Goal: Transaction & Acquisition: Purchase product/service

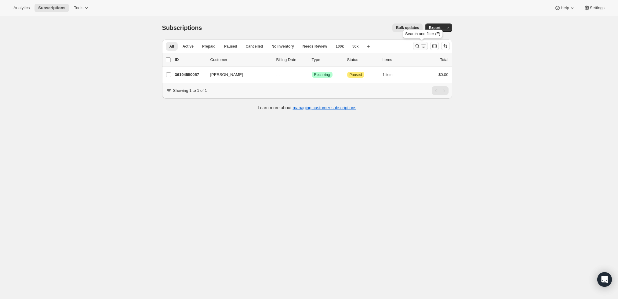
click at [421, 47] on icon "Search and filter results" at bounding box center [418, 46] width 6 height 6
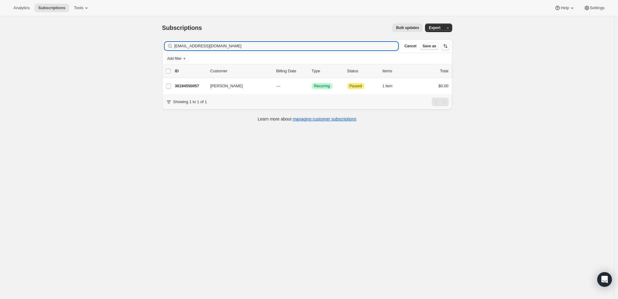
click at [296, 43] on input "[EMAIL_ADDRESS][DOMAIN_NAME]" at bounding box center [286, 46] width 224 height 9
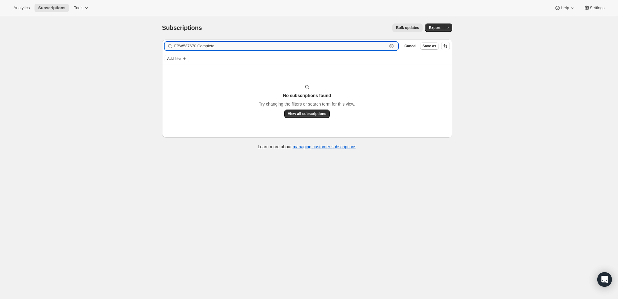
click at [228, 47] on input "FBW537670 Complete" at bounding box center [280, 46] width 213 height 9
paste input "[EMAIL_ADDRESS][DOMAIN_NAME]"
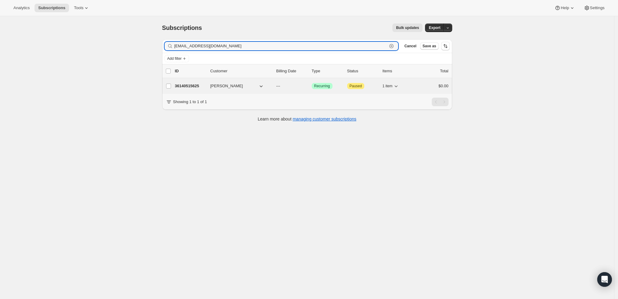
type input "[EMAIL_ADDRESS][DOMAIN_NAME]"
click at [217, 83] on span "[PERSON_NAME]" at bounding box center [226, 86] width 33 height 6
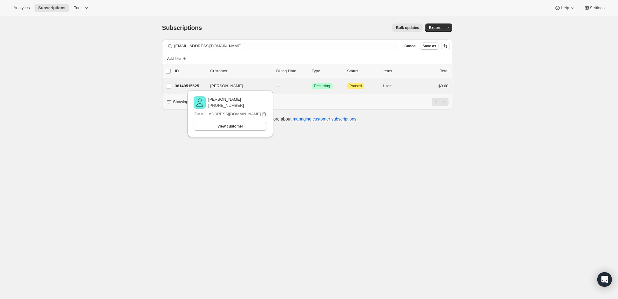
click at [190, 81] on div "[PERSON_NAME] 36140515625 [PERSON_NAME] --- Success Recurring Attention Paused …" at bounding box center [307, 86] width 290 height 16
click at [188, 87] on p "36140515625" at bounding box center [190, 86] width 31 height 6
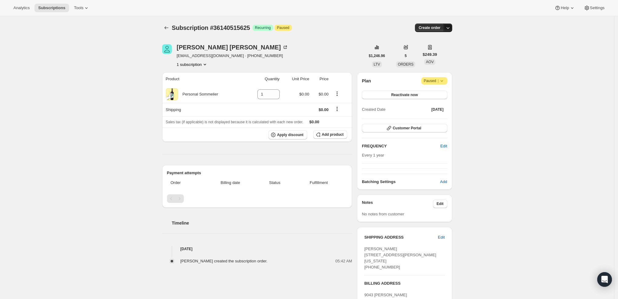
click at [451, 30] on icon "button" at bounding box center [448, 28] width 6 height 6
click at [440, 51] on span "Create custom one-time order" at bounding box center [424, 50] width 53 height 5
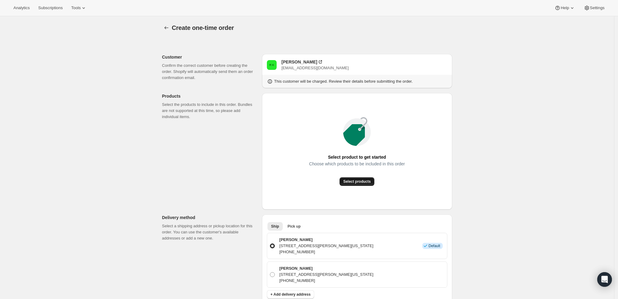
click at [365, 181] on span "Select products" at bounding box center [356, 181] width 27 height 5
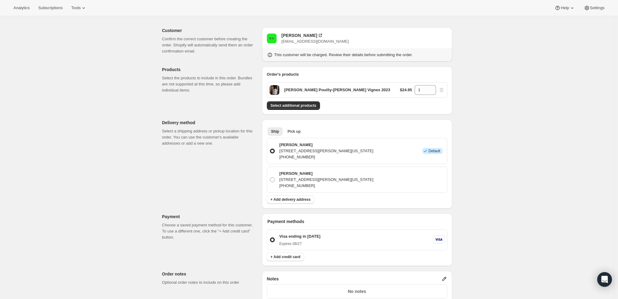
scroll to position [34, 0]
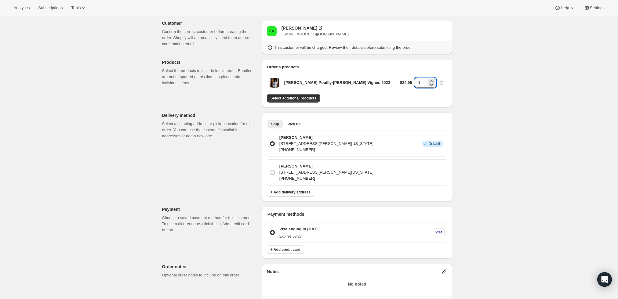
drag, startPoint x: 424, startPoint y: 83, endPoint x: 418, endPoint y: 82, distance: 6.1
click at [418, 82] on input "1" at bounding box center [421, 83] width 12 height 10
type input "6"
click at [520, 103] on div "Create one-time order. This page is ready Create one-time order Customer Confir…" at bounding box center [307, 211] width 614 height 458
click at [315, 98] on span "Select additional products" at bounding box center [294, 98] width 46 height 5
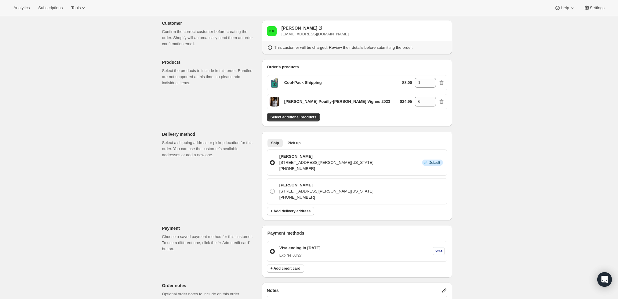
click at [610, 163] on div "Create one-time order. This page is ready Create one-time order Customer Confir…" at bounding box center [307, 220] width 614 height 477
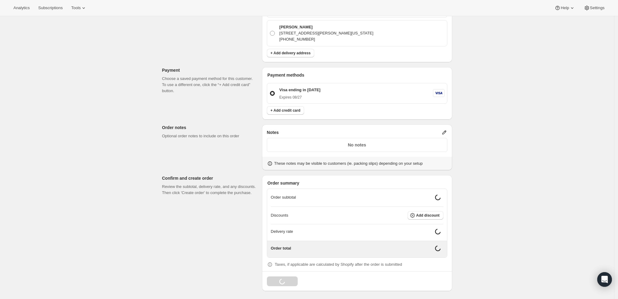
scroll to position [188, 0]
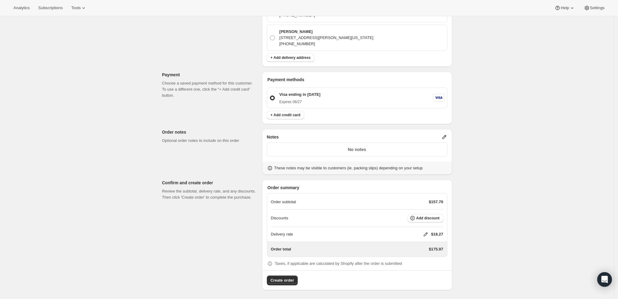
click at [428, 234] on icon at bounding box center [426, 235] width 6 height 6
click at [412, 256] on input "0" at bounding box center [428, 257] width 55 height 10
type input "0"
click at [480, 232] on div "Create one-time order. This page is ready Create one-time order Customer Confir…" at bounding box center [307, 65] width 614 height 472
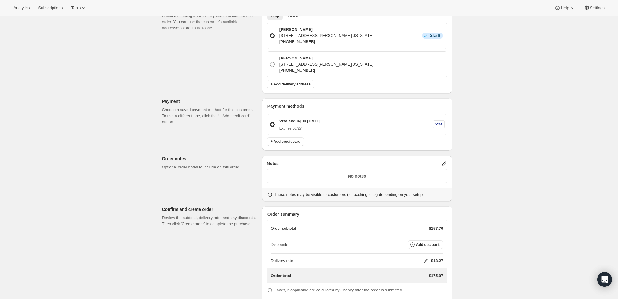
scroll to position [154, 0]
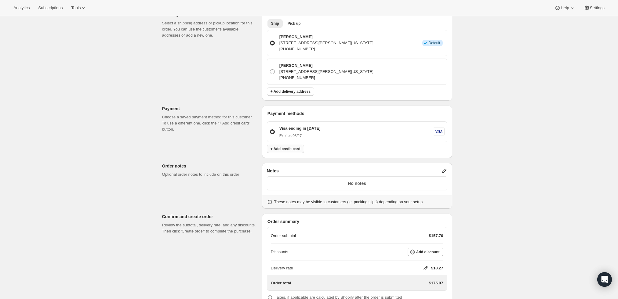
click at [276, 151] on span "+ Add credit card" at bounding box center [286, 149] width 30 height 5
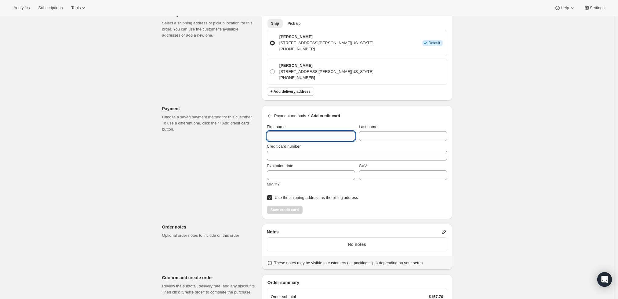
click at [282, 132] on input "First name" at bounding box center [311, 136] width 88 height 10
type input "[PERSON_NAME]"
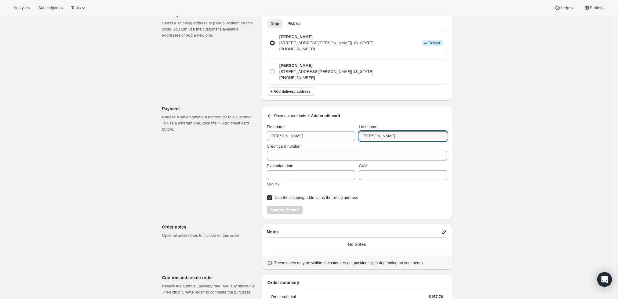
type input "[PERSON_NAME]"
click at [331, 159] on input "Credit card number" at bounding box center [355, 156] width 176 height 10
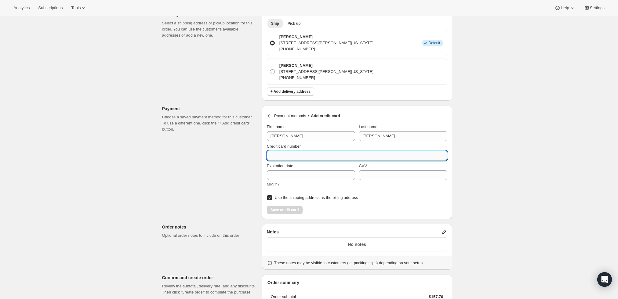
paste input "[CREDIT_CARD_NUMBER]"
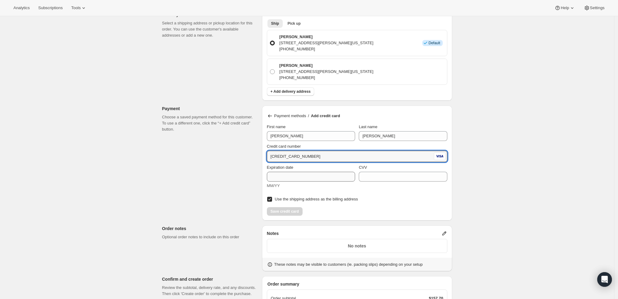
type input "[CREDIT_CARD_NUMBER]"
click at [316, 178] on input "Expiration date" at bounding box center [311, 177] width 88 height 10
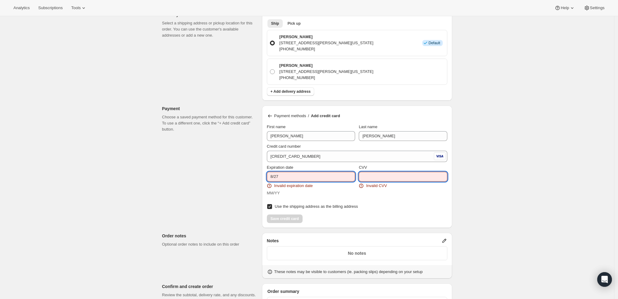
click at [303, 176] on input "8/27" at bounding box center [311, 177] width 88 height 10
paste input "0"
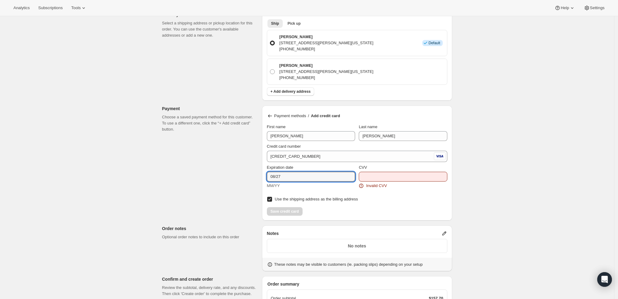
type input "08/27"
click at [409, 176] on input "CVV" at bounding box center [403, 177] width 88 height 10
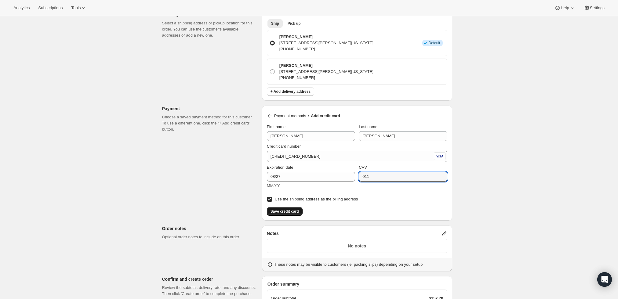
type input "011"
click at [287, 212] on span "Save credit card" at bounding box center [285, 211] width 28 height 5
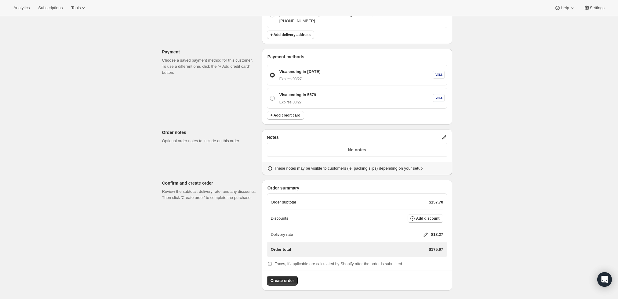
scroll to position [211, 0]
click at [429, 234] on icon at bounding box center [426, 235] width 6 height 6
click at [419, 253] on input "0" at bounding box center [428, 257] width 55 height 10
type input "0"
click at [426, 271] on span "Save" at bounding box center [424, 270] width 9 height 5
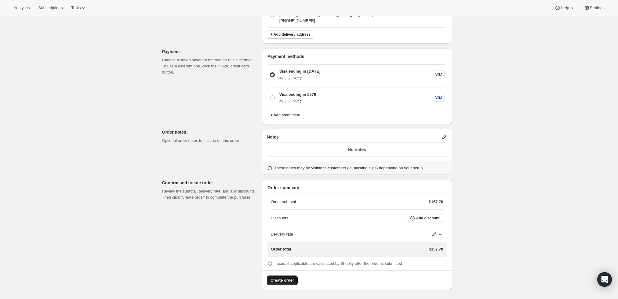
click at [283, 280] on span "Create order" at bounding box center [283, 281] width 24 height 6
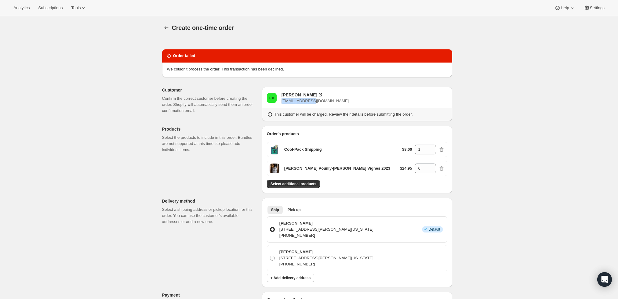
drag, startPoint x: 319, startPoint y: 104, endPoint x: 283, endPoint y: 104, distance: 36.0
click at [283, 104] on div "R K [PERSON_NAME] [EMAIL_ADDRESS][DOMAIN_NAME] This customer will be charged. R…" at bounding box center [357, 104] width 190 height 34
copy span "[EMAIL_ADDRESS][DOMAIN_NAME]"
